Goal: Transaction & Acquisition: Purchase product/service

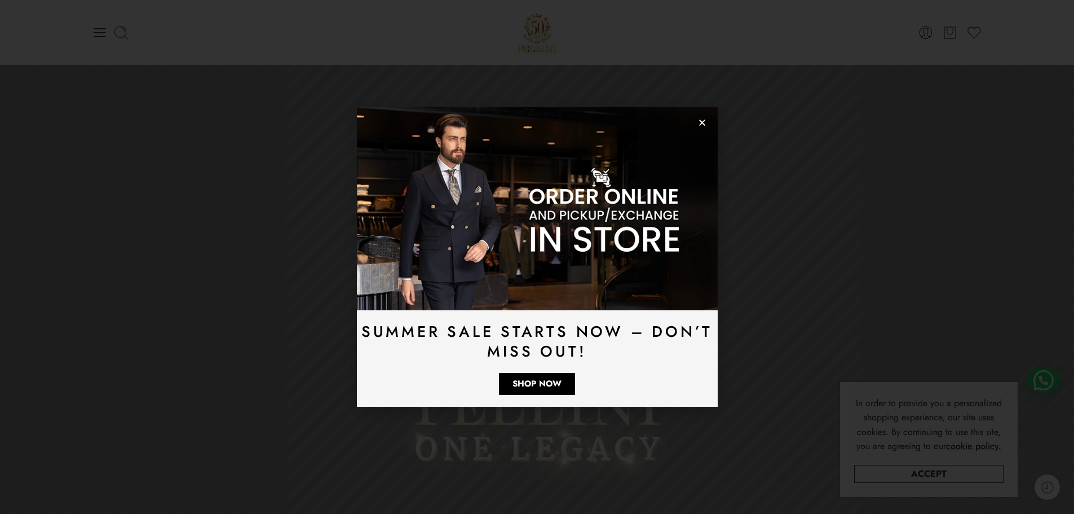
click at [101, 32] on div "Summer Sale Starts Now – Don’t Miss Out! Shop Now" at bounding box center [537, 257] width 1074 height 514
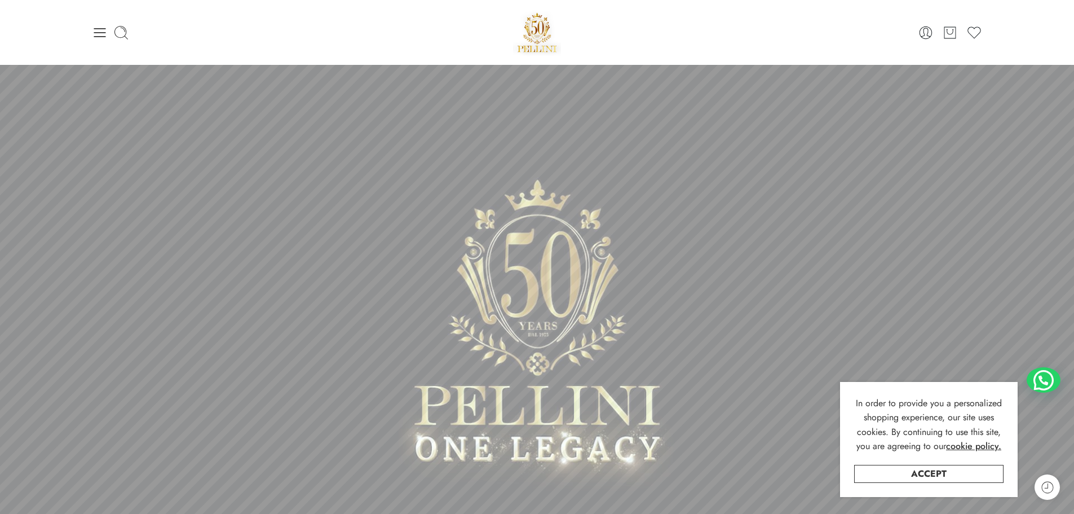
click at [101, 32] on icon at bounding box center [100, 33] width 16 height 16
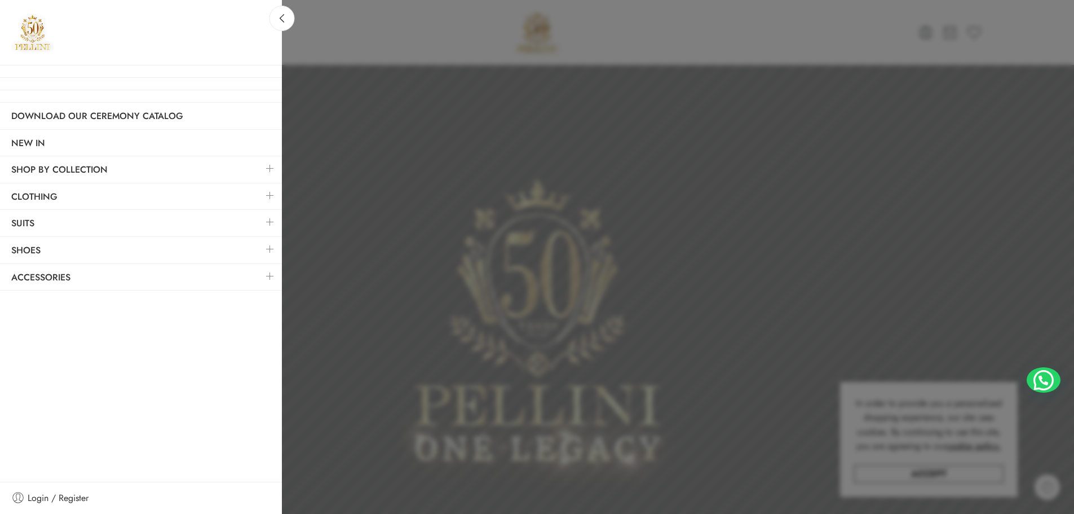
click at [269, 249] on link at bounding box center [270, 249] width 24 height 24
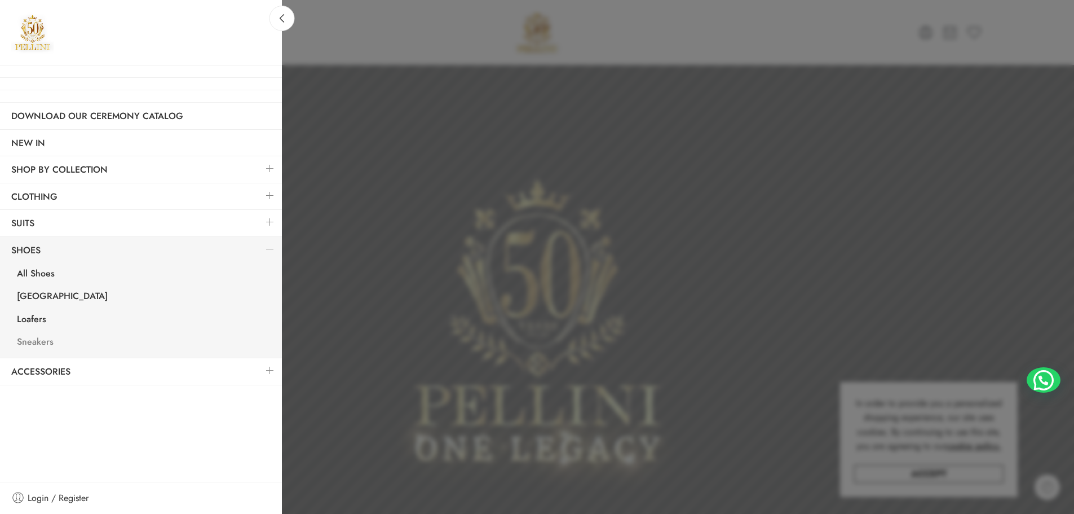
click at [32, 342] on link "Sneakers" at bounding box center [144, 343] width 276 height 23
click at [269, 370] on link at bounding box center [270, 370] width 24 height 24
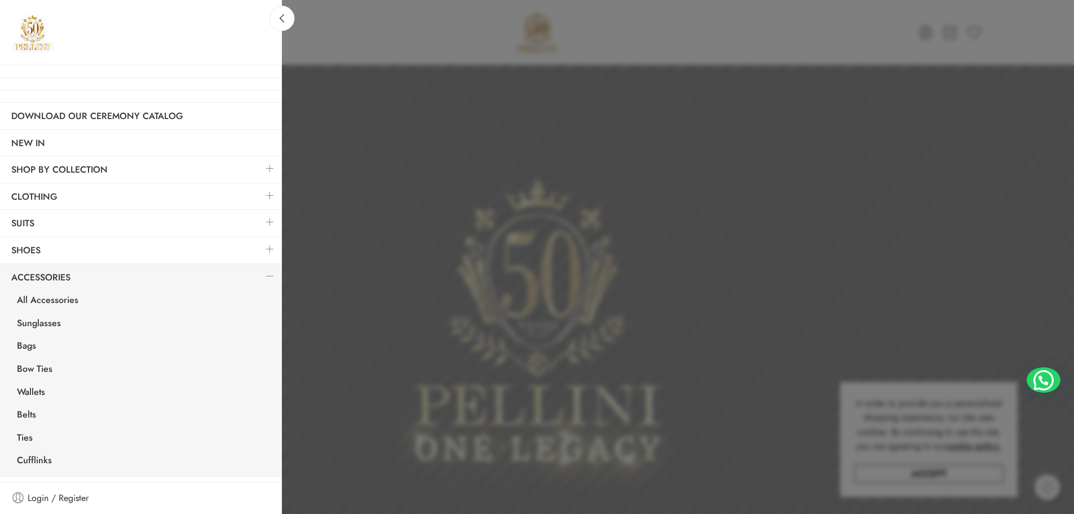
click at [267, 195] on link at bounding box center [270, 195] width 24 height 24
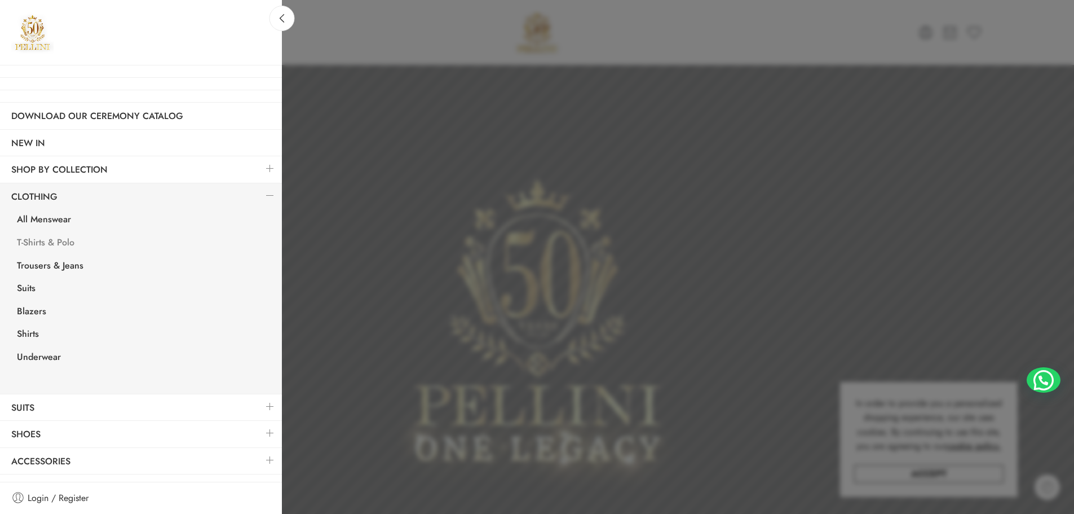
click at [60, 239] on link "T-Shirts & Polo" at bounding box center [144, 243] width 276 height 23
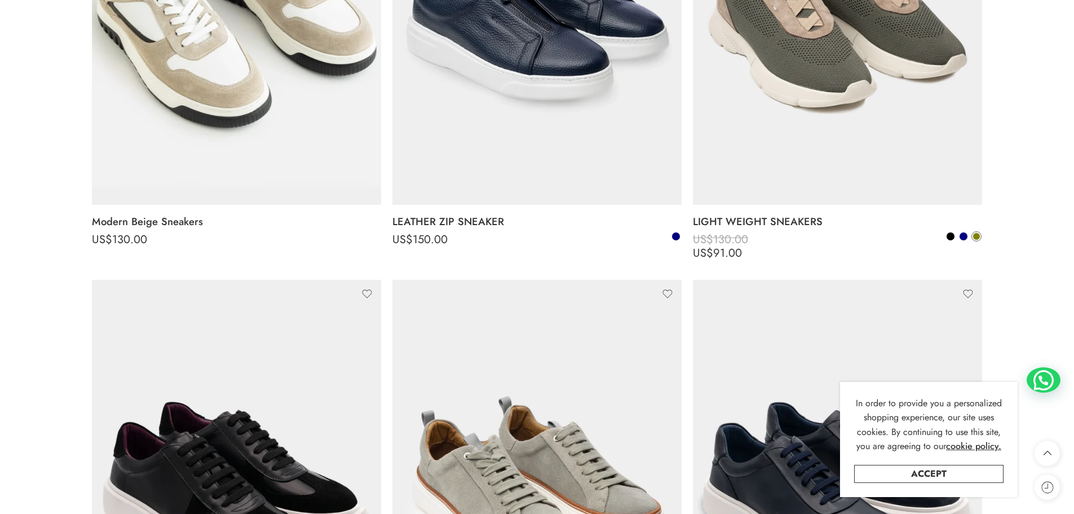
scroll to position [282, 0]
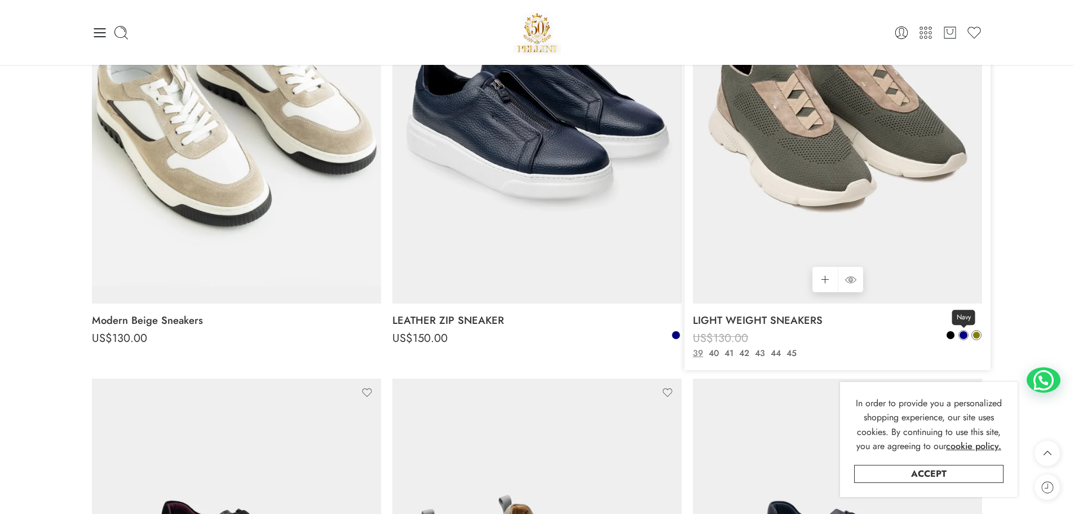
click at [965, 335] on span at bounding box center [964, 335] width 8 height 8
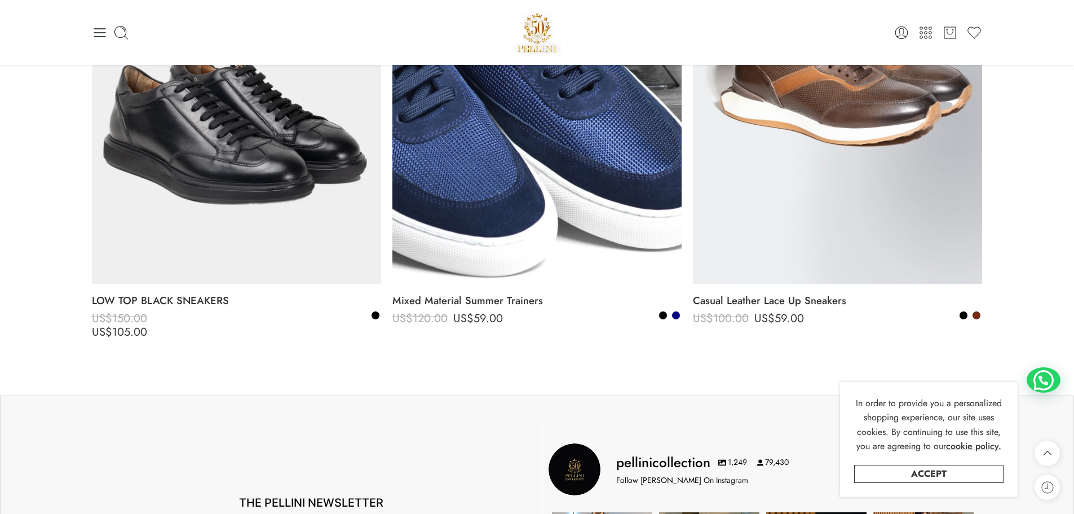
scroll to position [1635, 0]
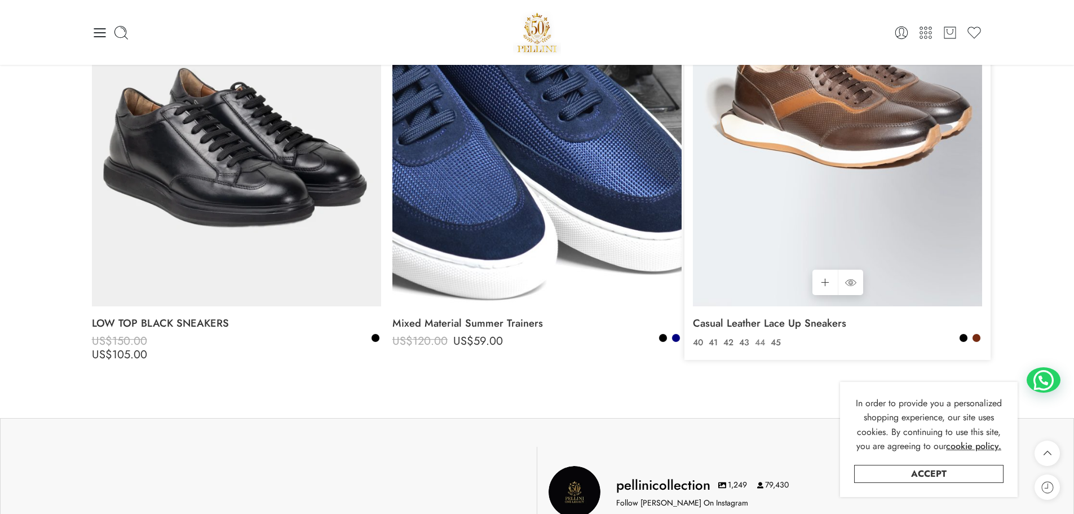
click at [761, 341] on link "44" at bounding box center [760, 342] width 16 height 13
click at [759, 321] on link "Casual Leather Lace Up Sneakers" at bounding box center [837, 323] width 289 height 23
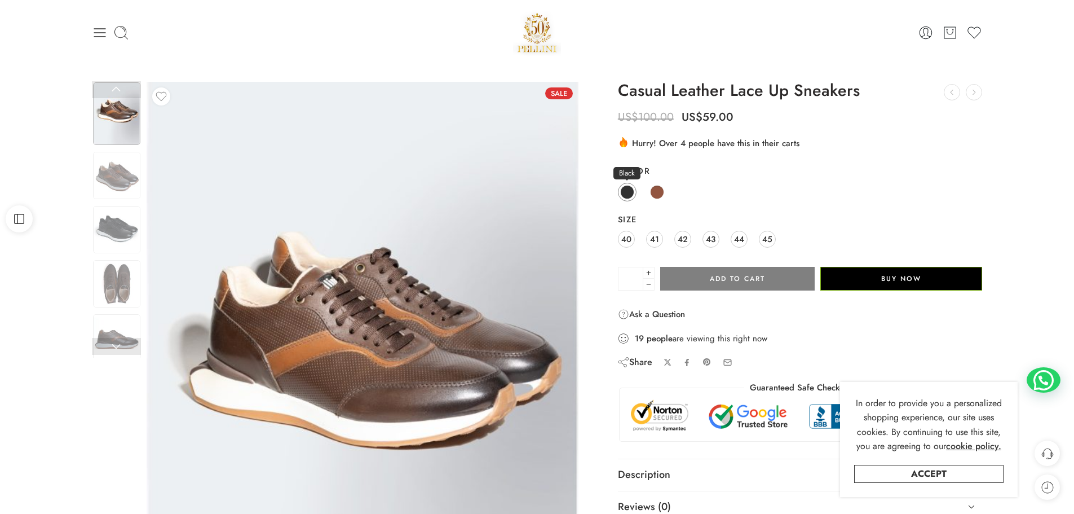
click at [625, 192] on span at bounding box center [627, 192] width 14 height 14
click at [735, 239] on span "44" at bounding box center [739, 238] width 10 height 15
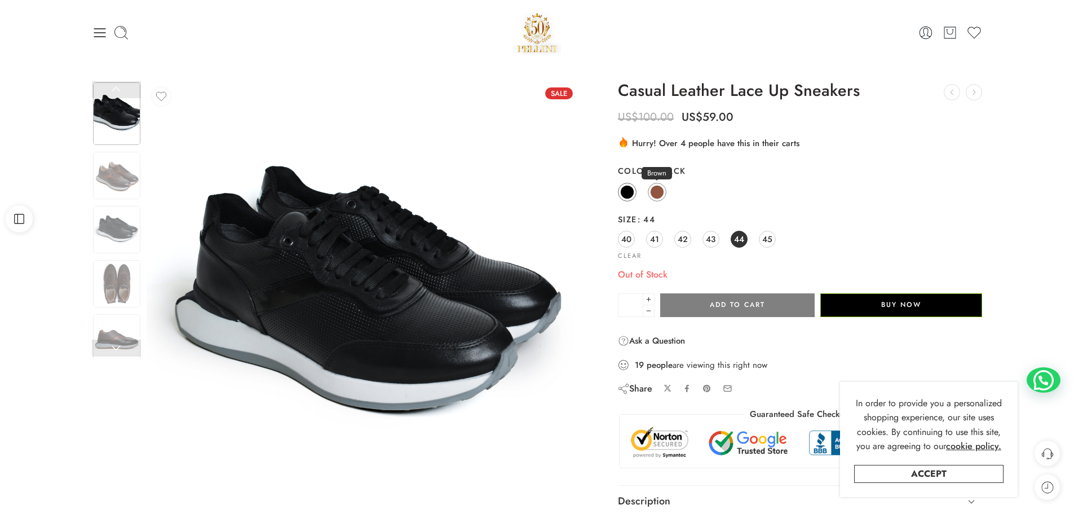
click at [661, 187] on span at bounding box center [657, 192] width 14 height 14
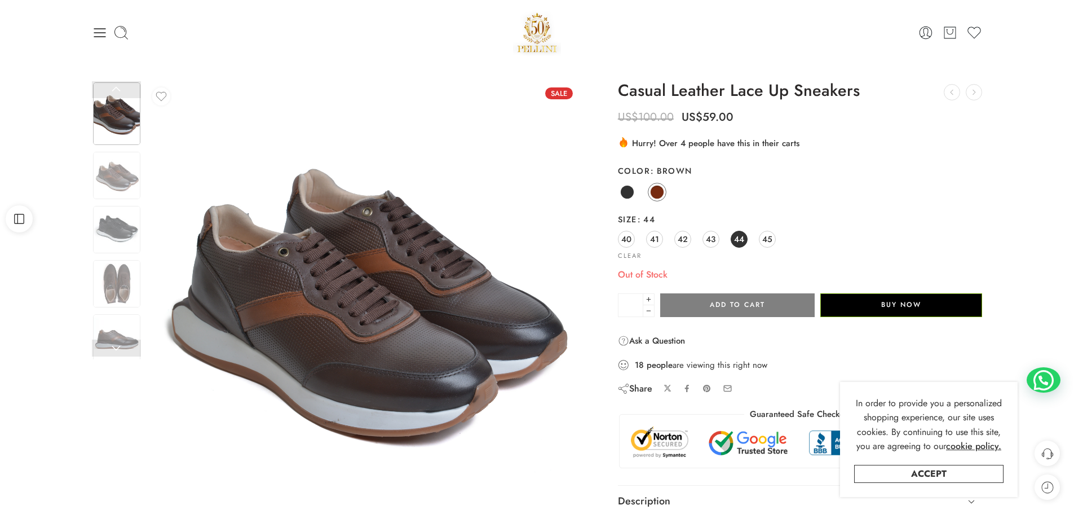
click at [737, 235] on span "44" at bounding box center [739, 238] width 10 height 15
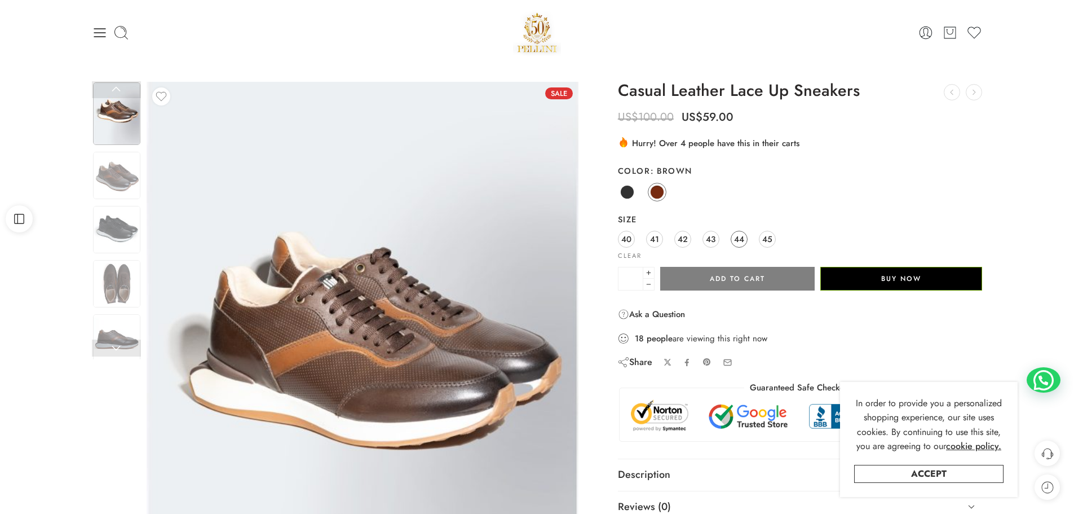
click at [737, 234] on span "44" at bounding box center [739, 238] width 10 height 15
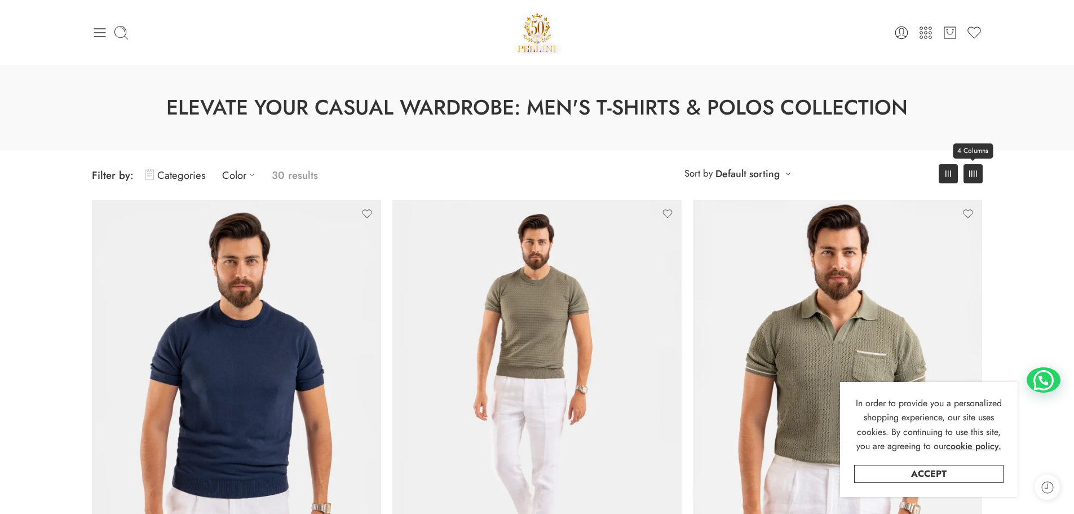
click at [973, 176] on icon at bounding box center [973, 173] width 8 height 7
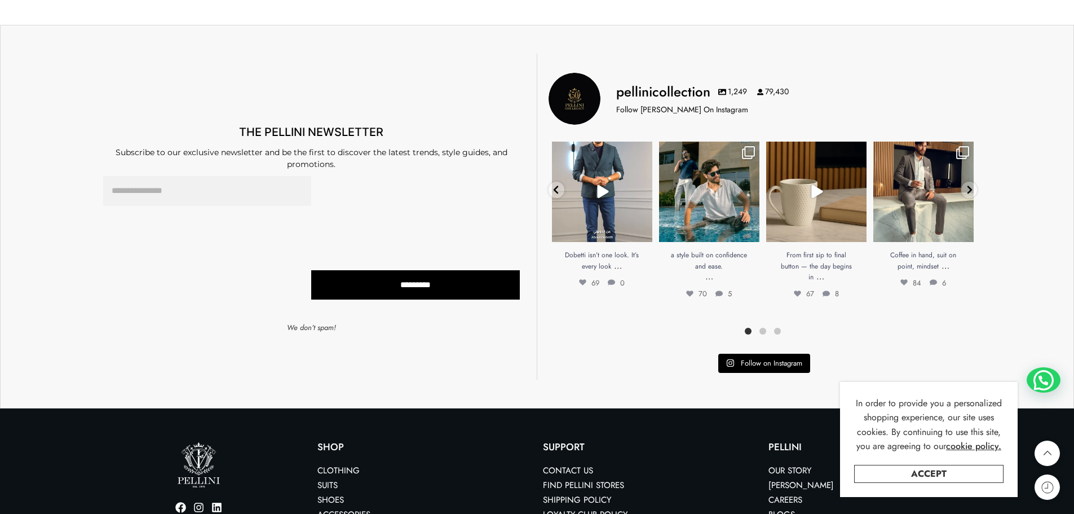
scroll to position [2645, 0]
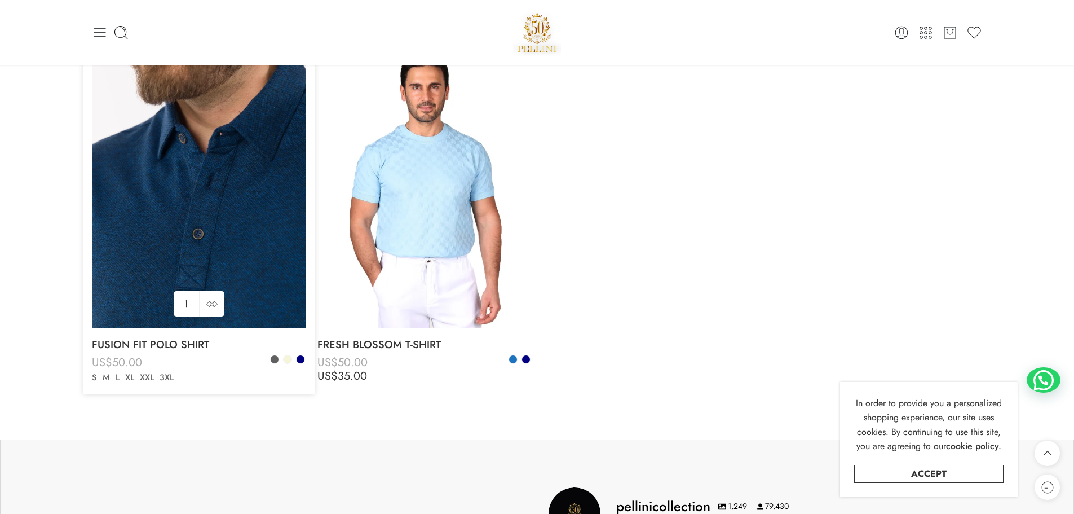
click at [245, 255] on img at bounding box center [199, 185] width 214 height 286
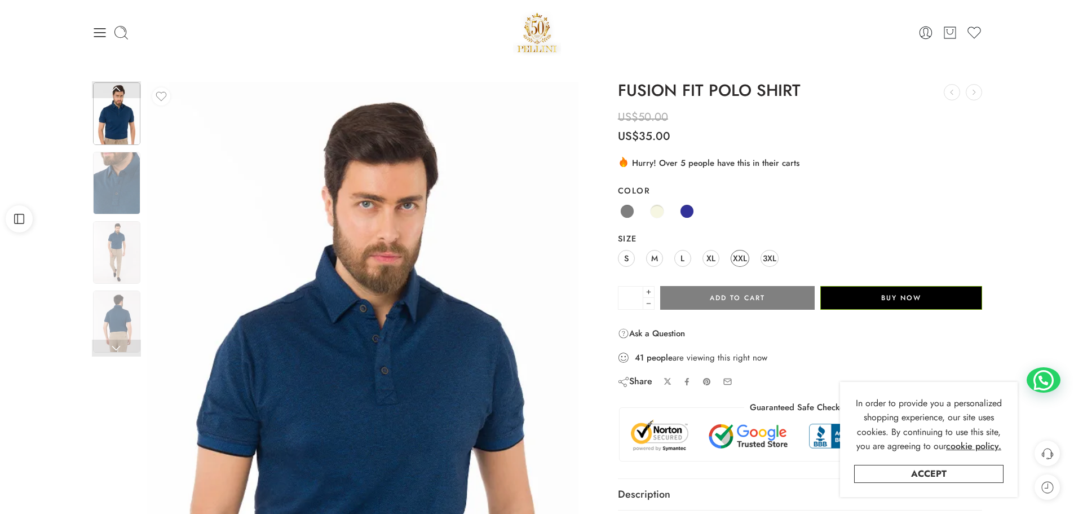
click at [740, 259] on span "XXL" at bounding box center [740, 257] width 14 height 15
click at [688, 211] on span at bounding box center [687, 211] width 14 height 14
